Goal: Communication & Community: Answer question/provide support

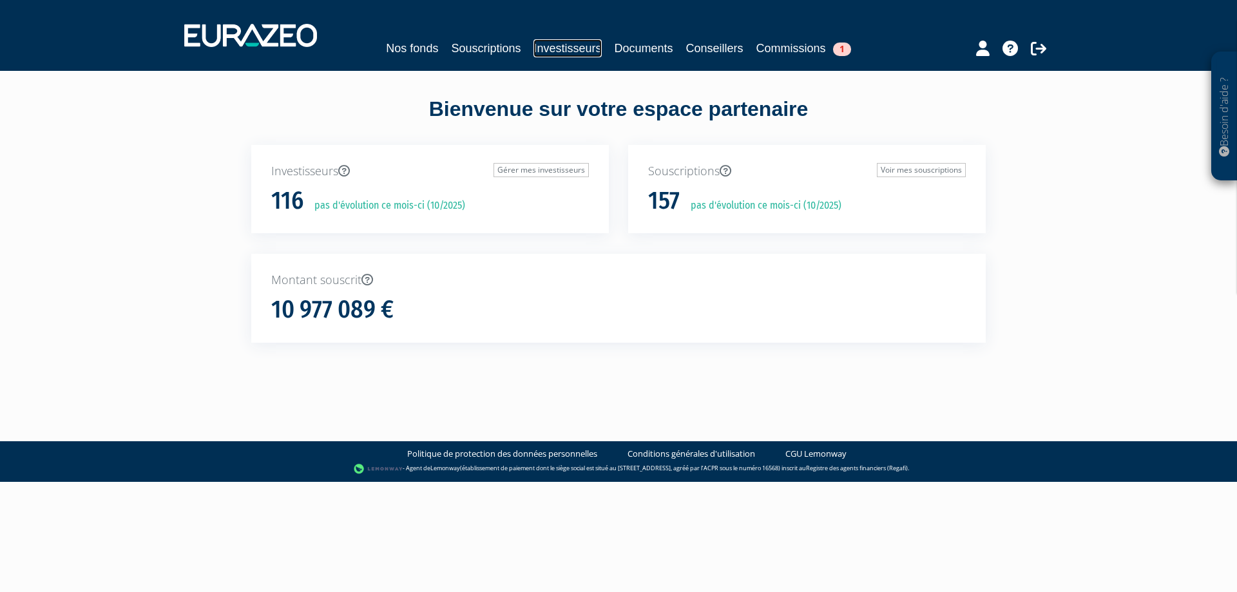
click at [564, 53] on link "Investisseurs" at bounding box center [568, 48] width 68 height 18
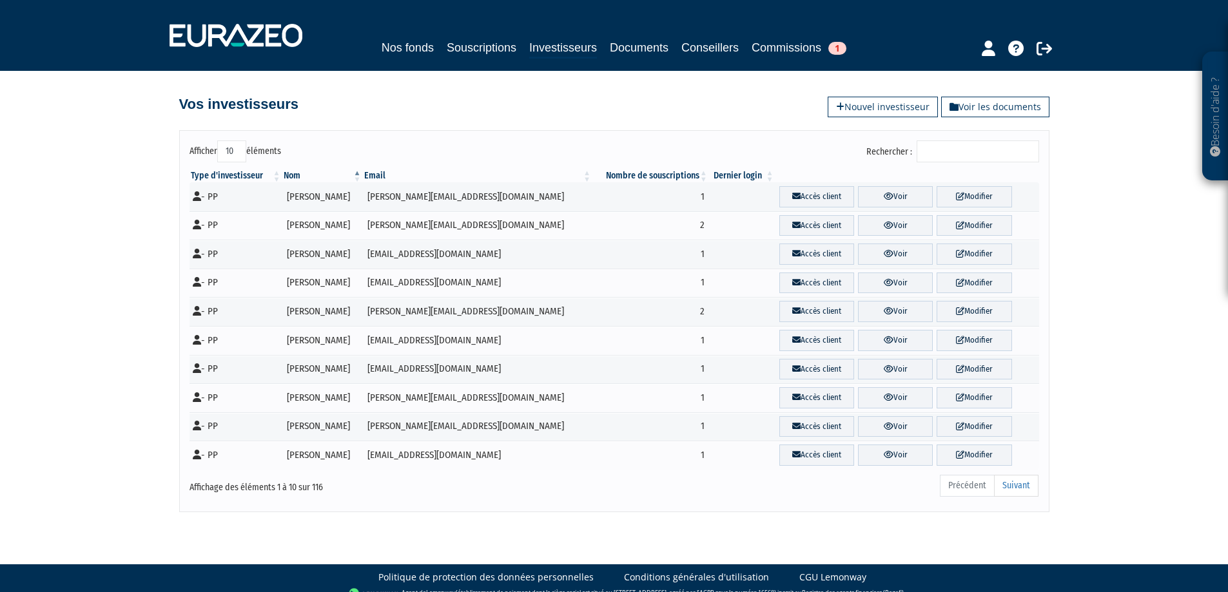
click at [963, 146] on input "Rechercher :" at bounding box center [977, 151] width 122 height 22
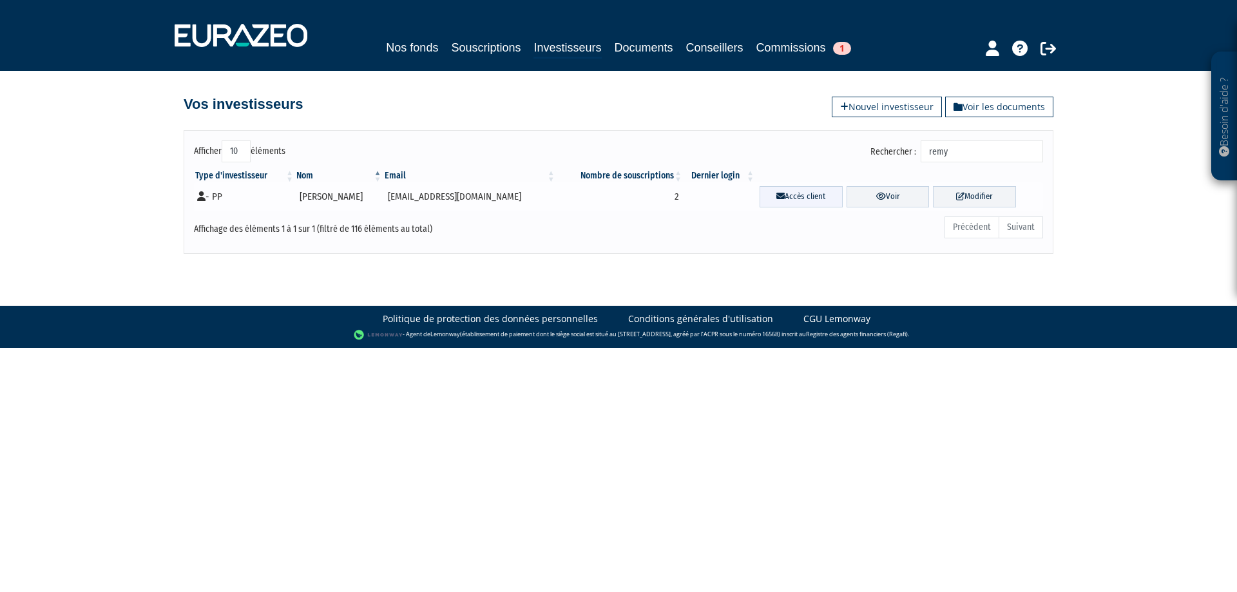
type input "remy"
click at [782, 196] on link "Accès client" at bounding box center [801, 196] width 83 height 21
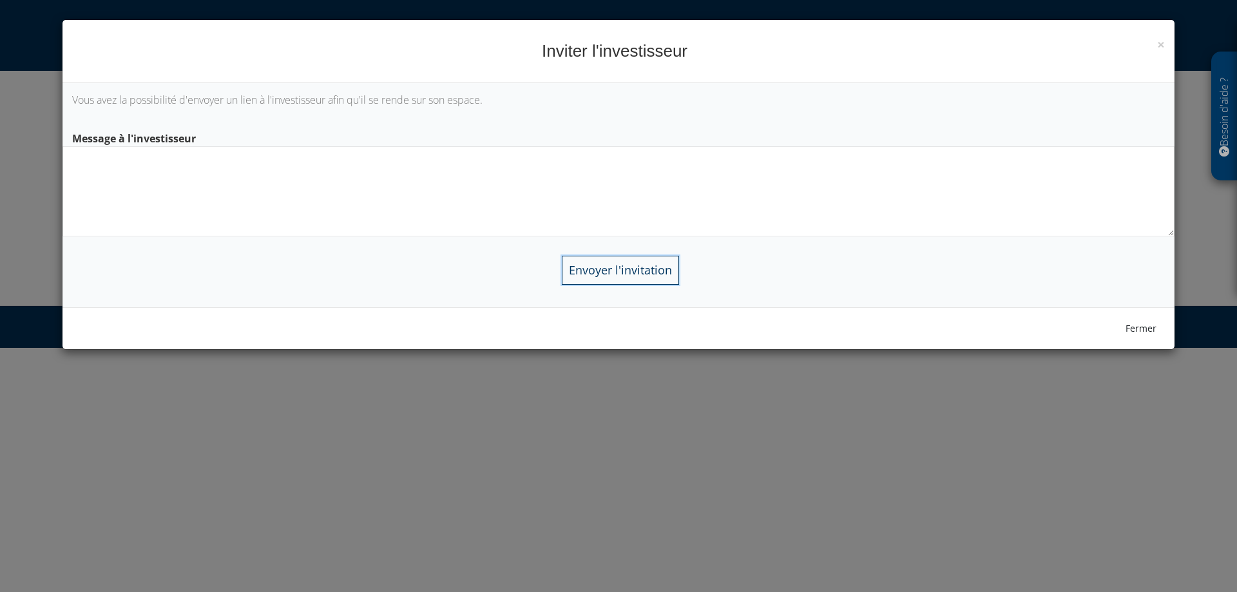
click at [608, 275] on input "Envoyer l'invitation" at bounding box center [620, 270] width 117 height 29
